Goal: Task Accomplishment & Management: Manage account settings

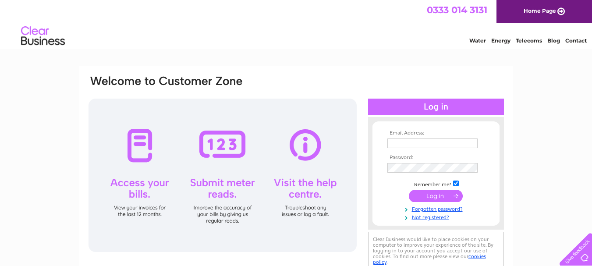
type input "[EMAIL_ADDRESS][DOMAIN_NAME]"
click at [428, 195] on input "submit" at bounding box center [436, 196] width 54 height 12
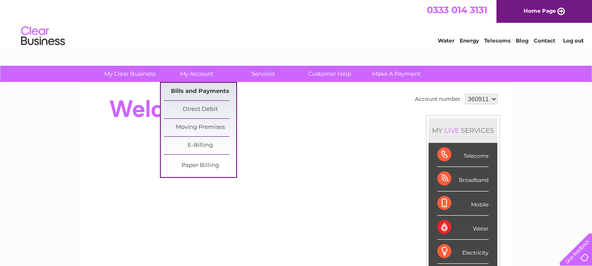
click at [192, 94] on link "Bills and Payments" at bounding box center [200, 92] width 72 height 18
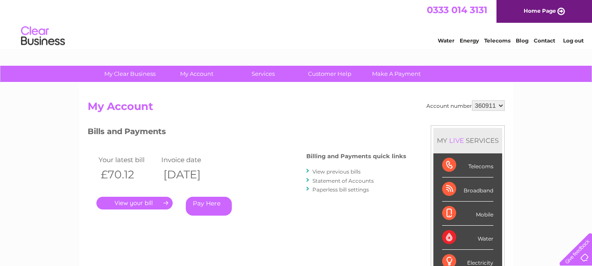
click at [154, 203] on link "." at bounding box center [134, 203] width 76 height 13
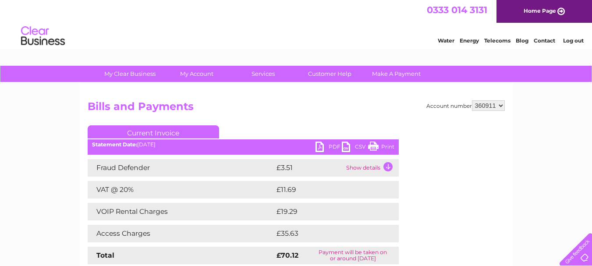
click at [332, 145] on link "PDF" at bounding box center [329, 148] width 26 height 13
